Goal: Find specific page/section: Find specific page/section

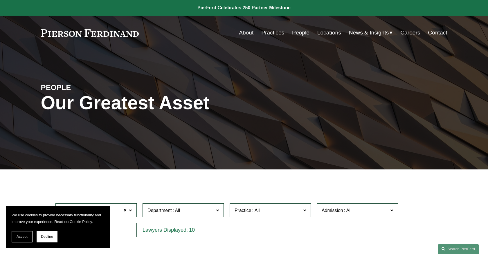
click at [332, 33] on link "Locations" at bounding box center [329, 32] width 24 height 11
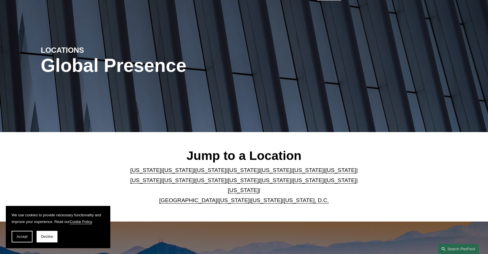
scroll to position [48, 0]
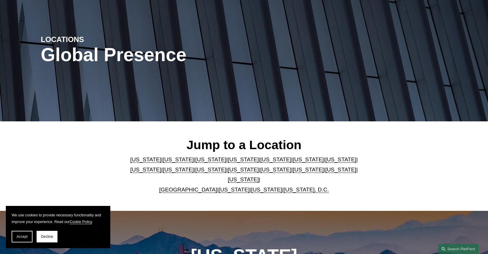
click at [259, 177] on link "[US_STATE]" at bounding box center [243, 180] width 31 height 6
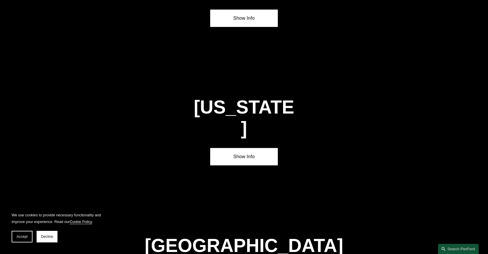
scroll to position [1966, 0]
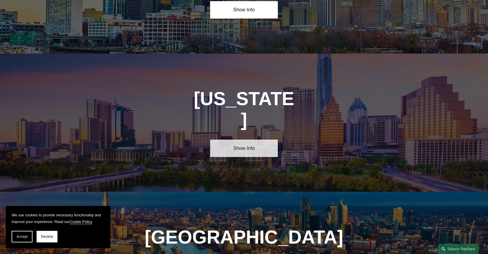
click at [242, 140] on link "Show Info" at bounding box center [244, 148] width 68 height 17
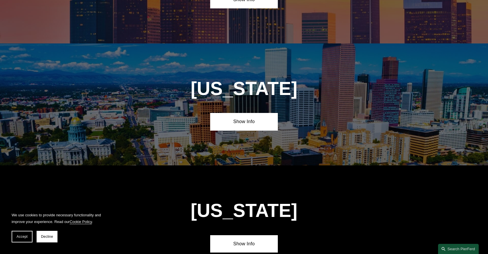
scroll to position [0, 0]
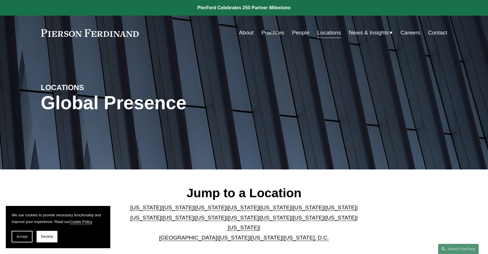
click at [301, 34] on link "People" at bounding box center [300, 32] width 17 height 11
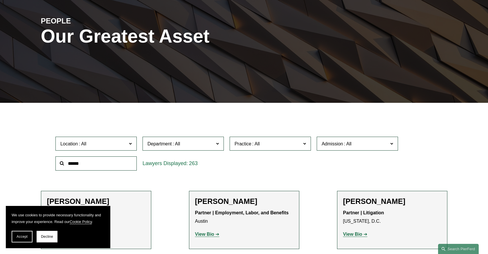
scroll to position [71, 0]
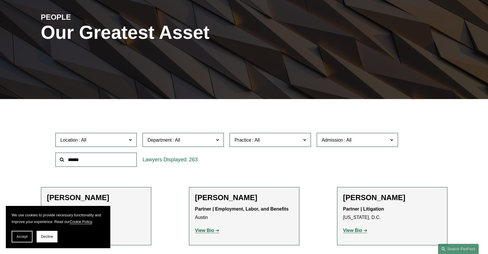
click at [124, 143] on span "Location" at bounding box center [93, 140] width 66 height 8
click at [22, 237] on span "Accept" at bounding box center [22, 237] width 11 height 4
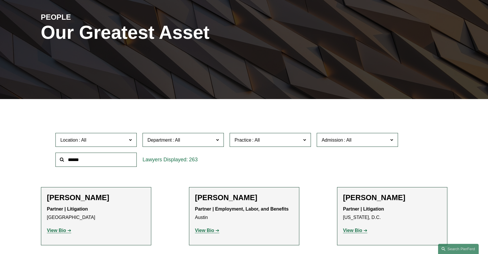
scroll to position [125, 0]
click at [0, 0] on link "[GEOGRAPHIC_DATA]" at bounding box center [0, 0] width 0 height 0
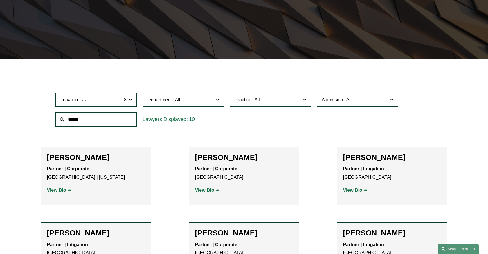
scroll to position [111, 0]
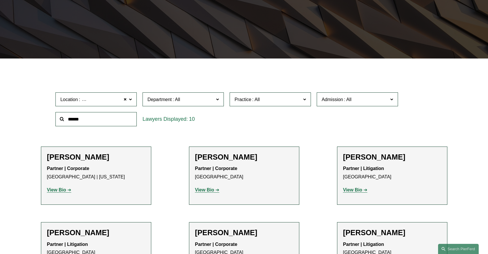
click at [130, 99] on span at bounding box center [130, 99] width 3 height 8
click at [0, 0] on link "[GEOGRAPHIC_DATA]" at bounding box center [0, 0] width 0 height 0
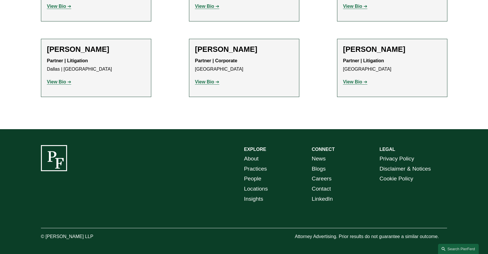
scroll to position [383, 0]
